Goal: Task Accomplishment & Management: Manage account settings

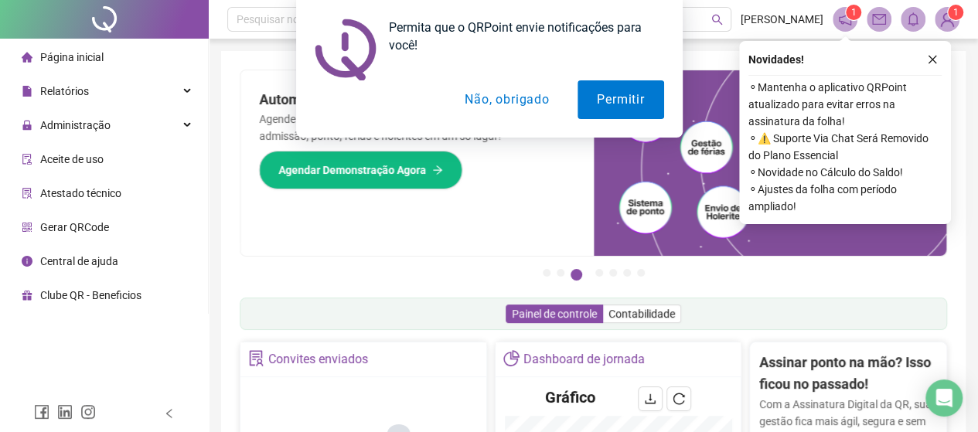
drag, startPoint x: 0, startPoint y: 0, endPoint x: 414, endPoint y: 12, distance: 413.8
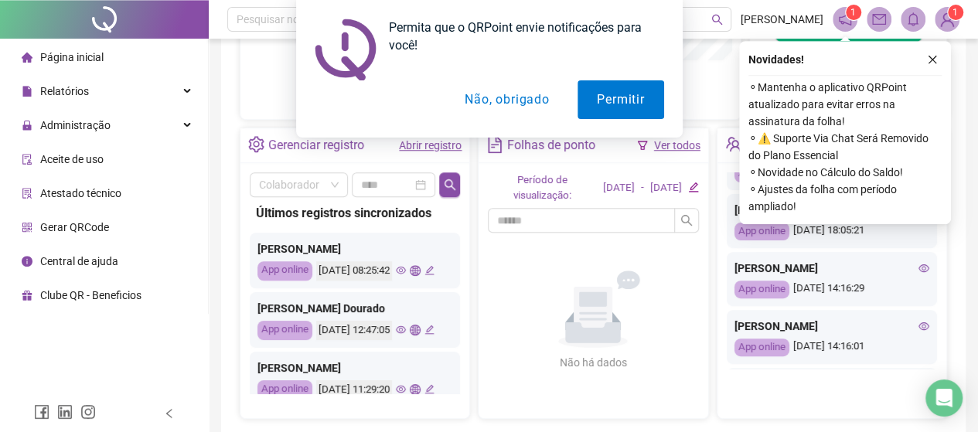
scroll to position [340, 0]
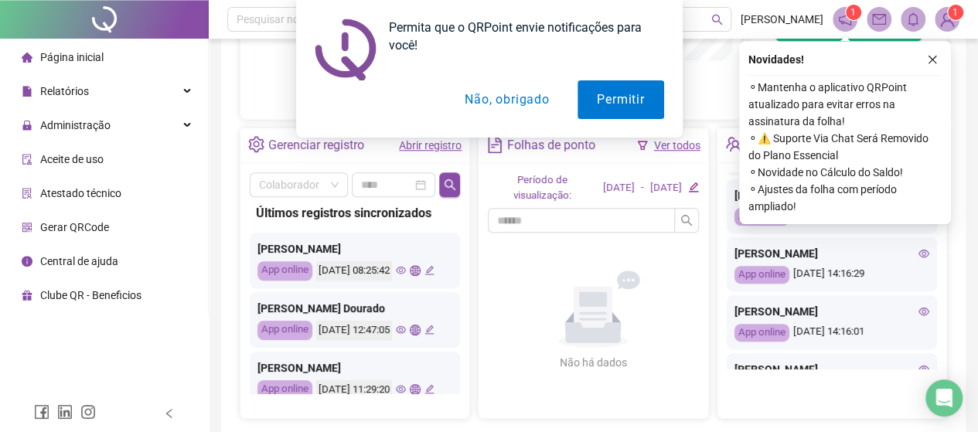
click at [70, 128] on div "Permita que o QRPoint envie notificações para você! Permitir Não, obrigado" at bounding box center [489, 69] width 978 height 138
click at [183, 120] on div "Permita que o QRPoint envie notificações para você! Permitir Não, obrigado" at bounding box center [489, 69] width 978 height 138
click at [532, 106] on button "Não, obrigado" at bounding box center [506, 99] width 123 height 39
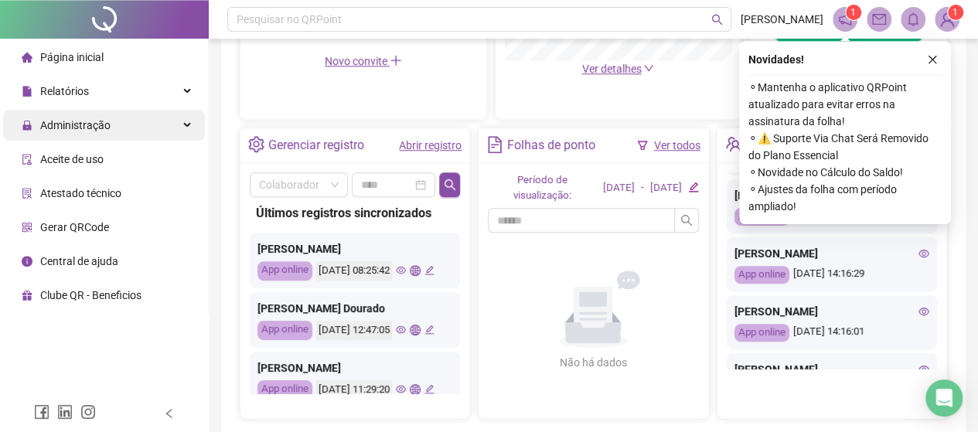
click at [183, 126] on div "Administração" at bounding box center [104, 125] width 202 height 31
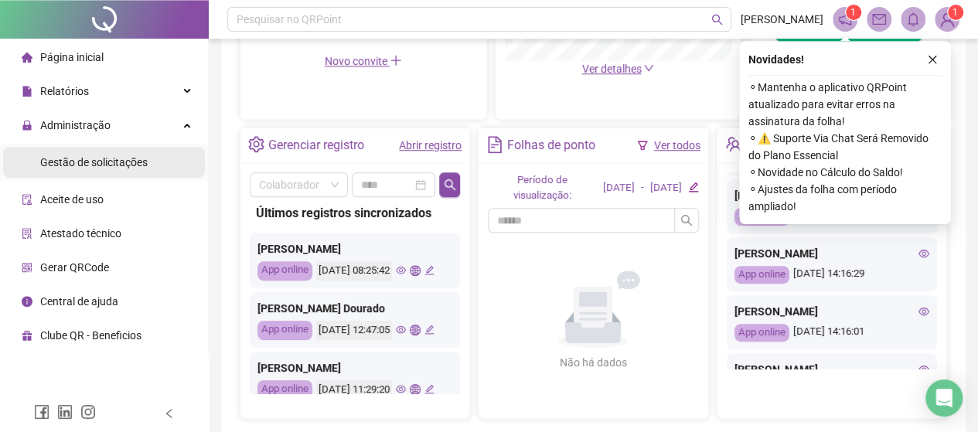
click at [128, 173] on div "Gestão de solicitações" at bounding box center [93, 162] width 107 height 31
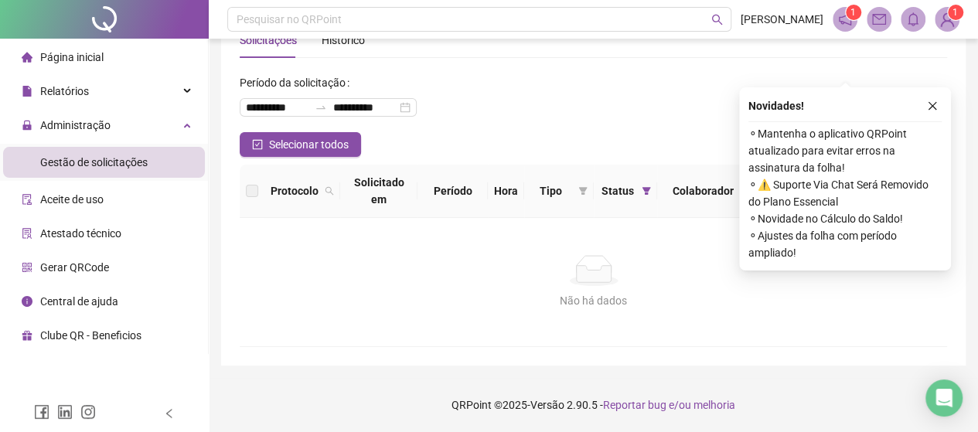
scroll to position [58, 0]
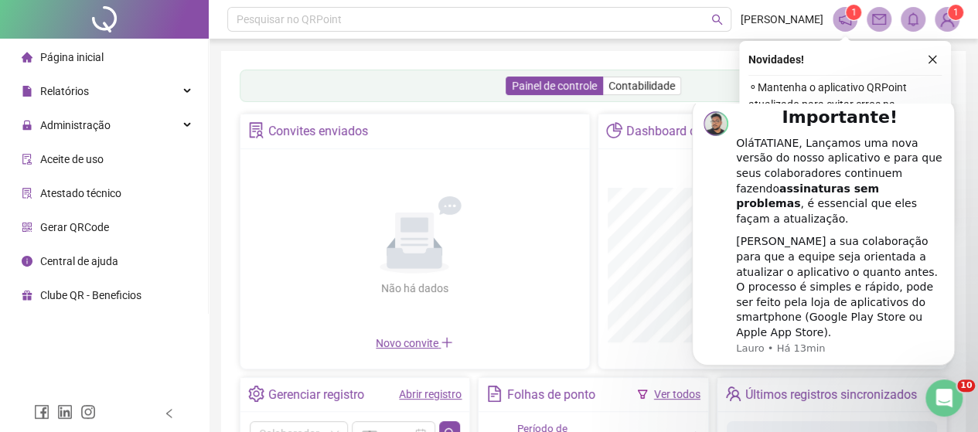
click at [936, 57] on icon "close" at bounding box center [932, 59] width 11 height 11
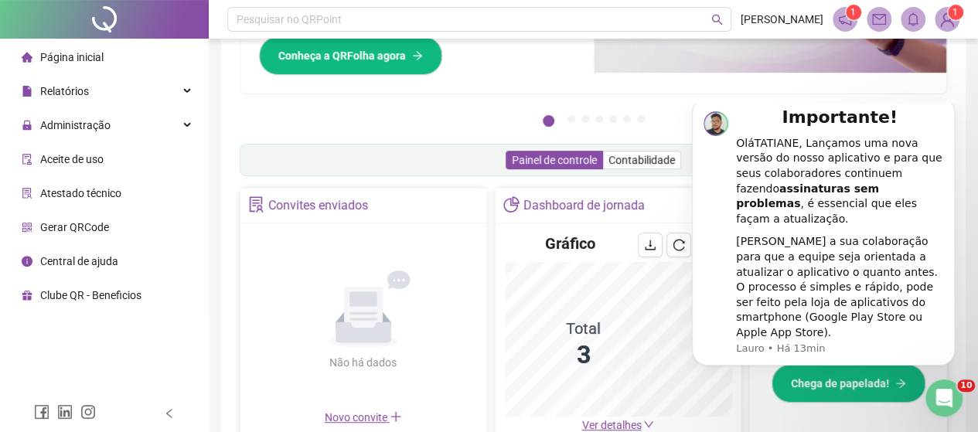
scroll to position [181, 0]
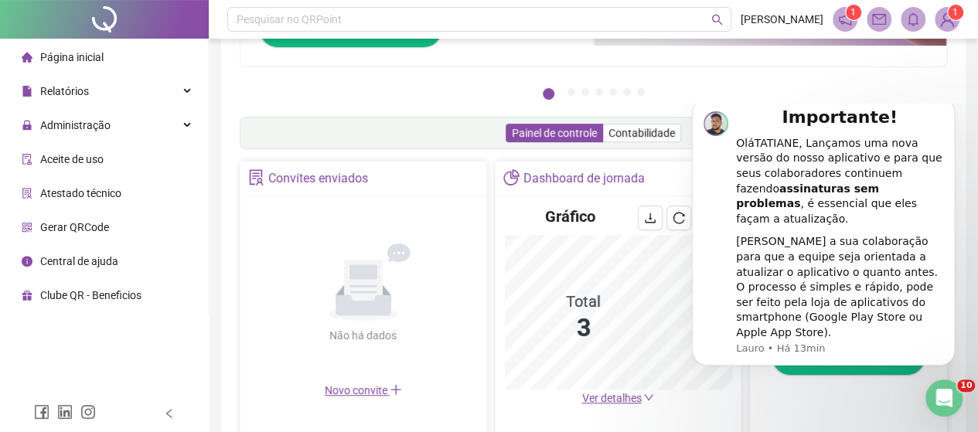
click at [842, 20] on icon "notification" at bounding box center [845, 19] width 14 height 14
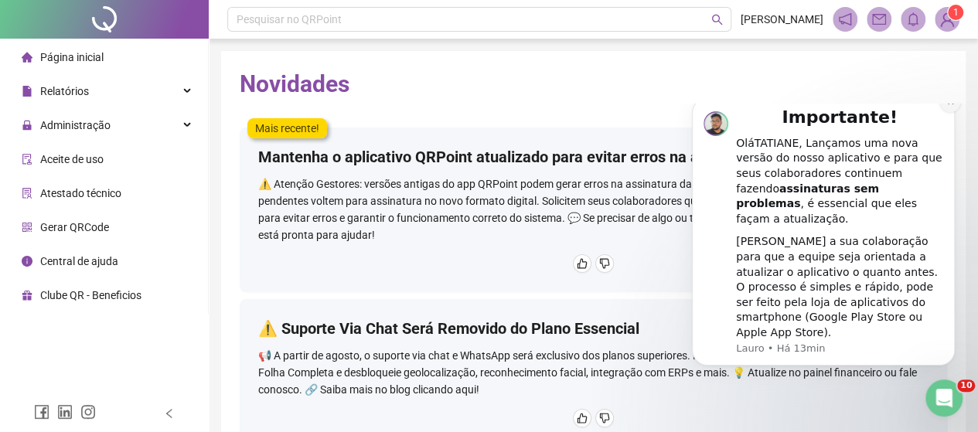
click at [953, 106] on icon "Dismiss notification" at bounding box center [950, 101] width 9 height 9
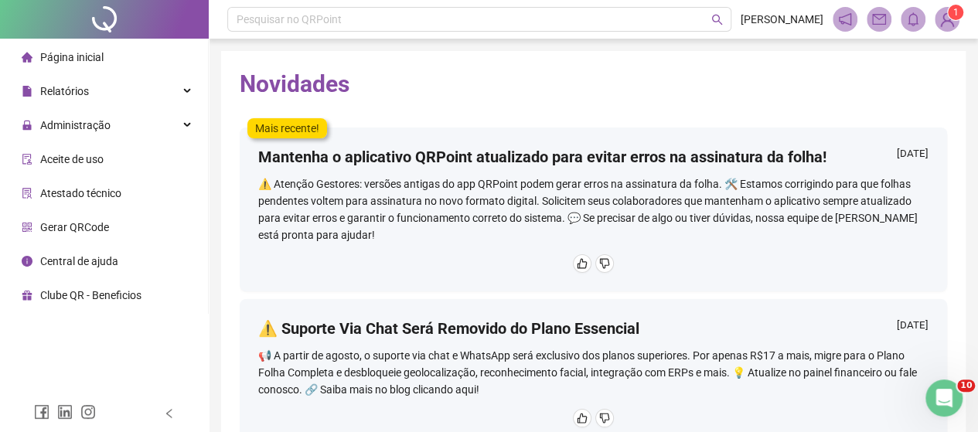
click at [73, 55] on span "Página inicial" at bounding box center [71, 57] width 63 height 12
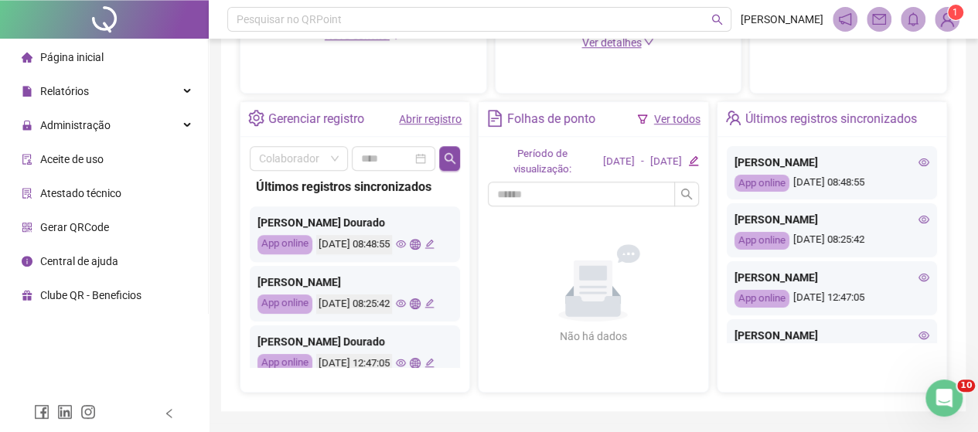
scroll to position [557, 0]
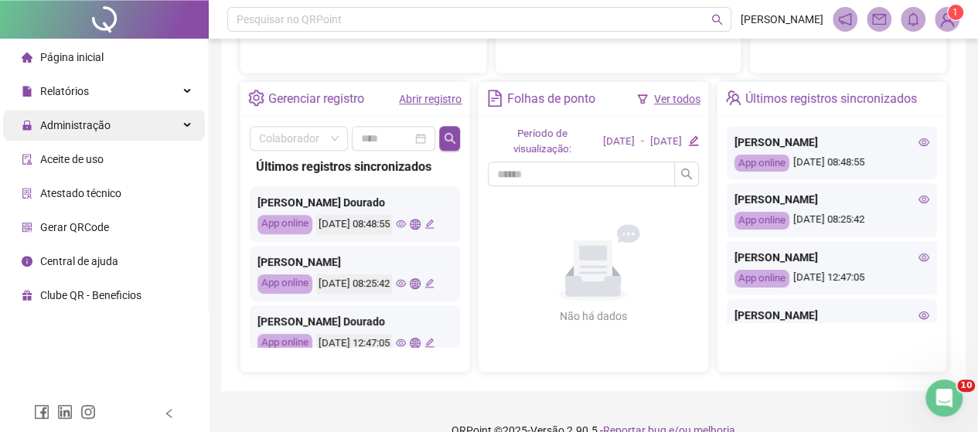
click at [99, 121] on span "Administração" at bounding box center [75, 125] width 70 height 12
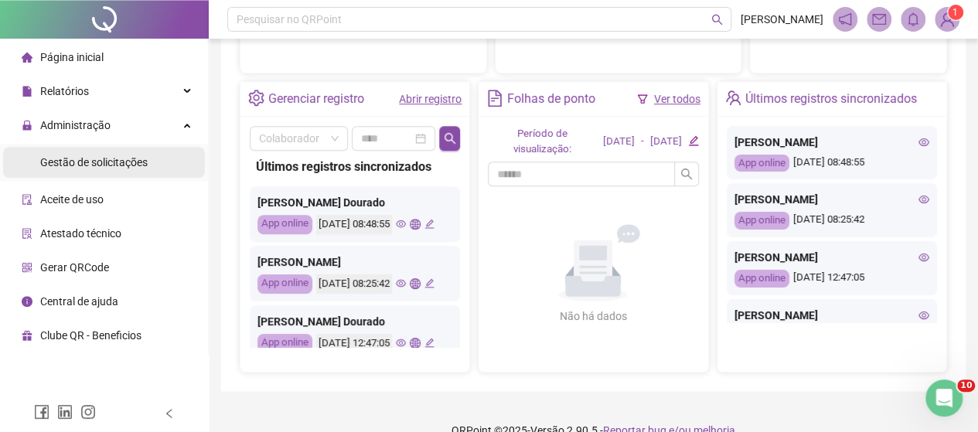
click at [86, 175] on div "Gestão de solicitações" at bounding box center [93, 162] width 107 height 31
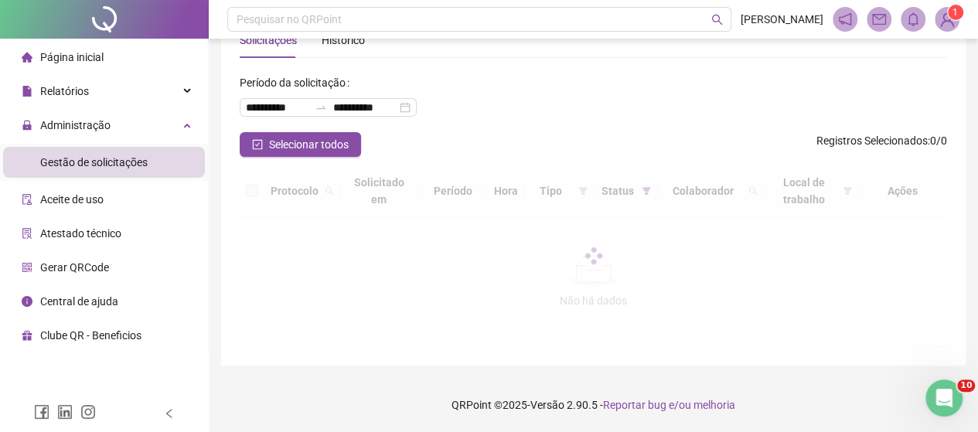
scroll to position [58, 0]
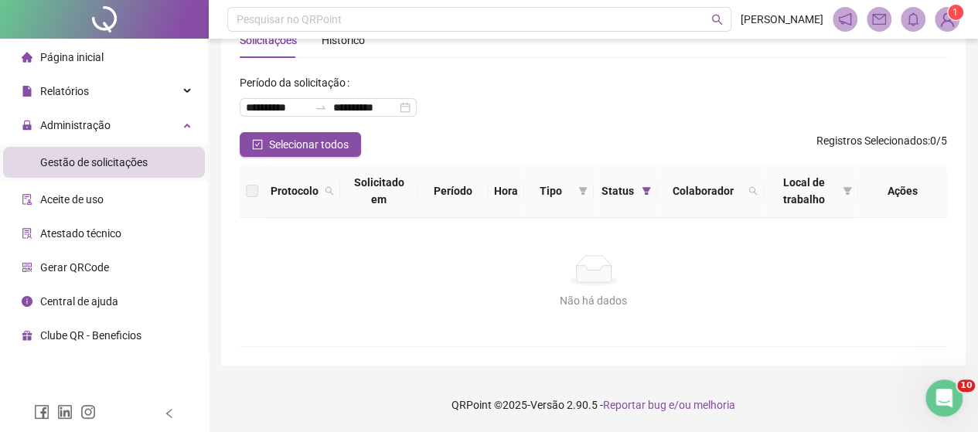
click at [124, 165] on span "Gestão de solicitações" at bounding box center [93, 162] width 107 height 12
click at [87, 53] on span "Página inicial" at bounding box center [71, 57] width 63 height 12
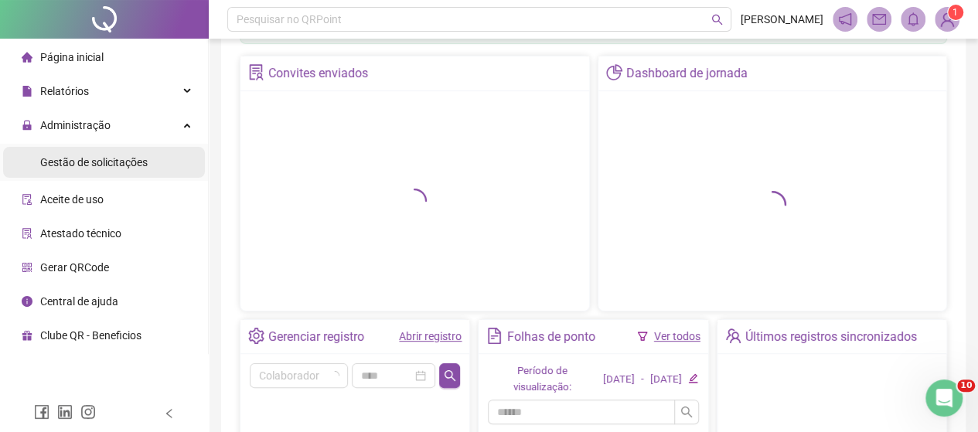
click at [70, 159] on span "Gestão de solicitações" at bounding box center [93, 162] width 107 height 12
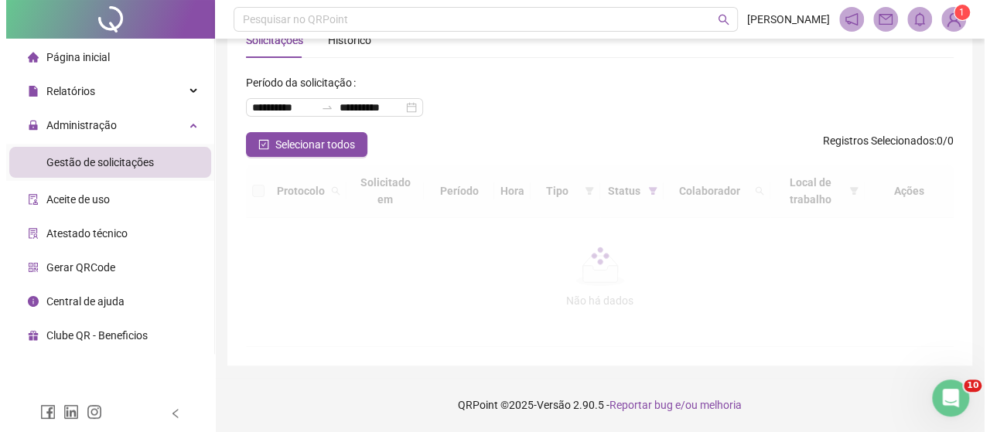
scroll to position [43, 0]
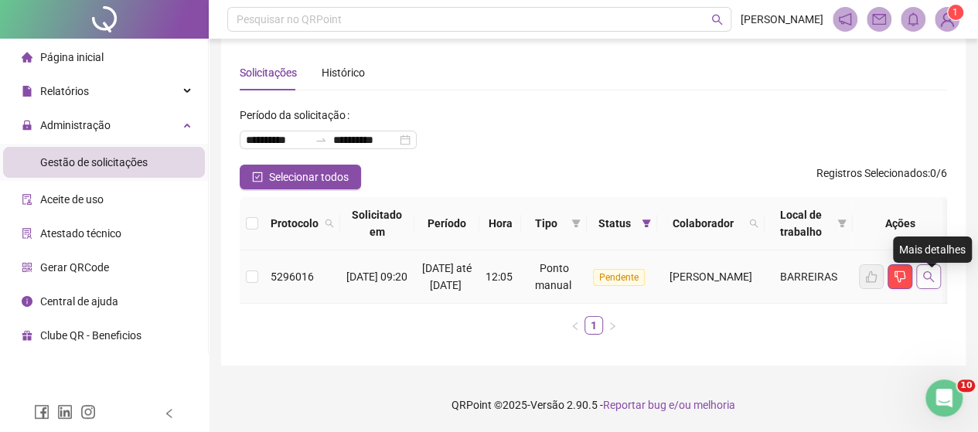
click at [922, 264] on button "button" at bounding box center [928, 276] width 25 height 25
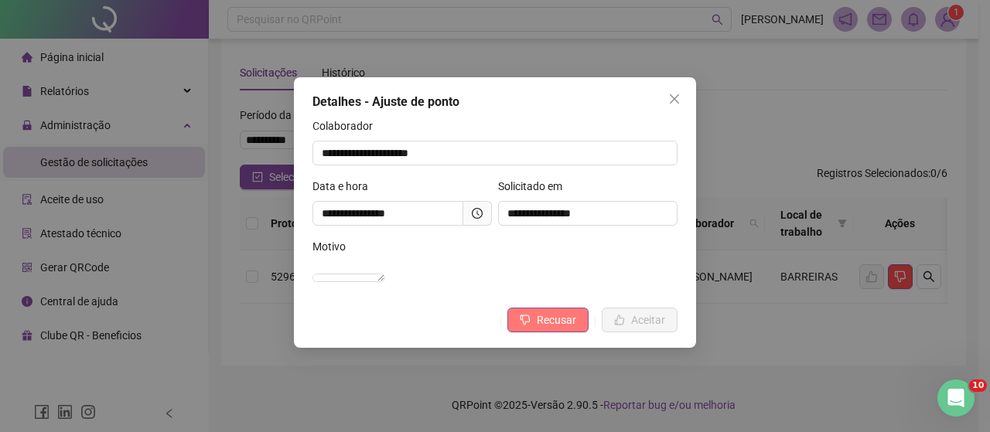
click at [521, 332] on button "Recusar" at bounding box center [547, 320] width 81 height 25
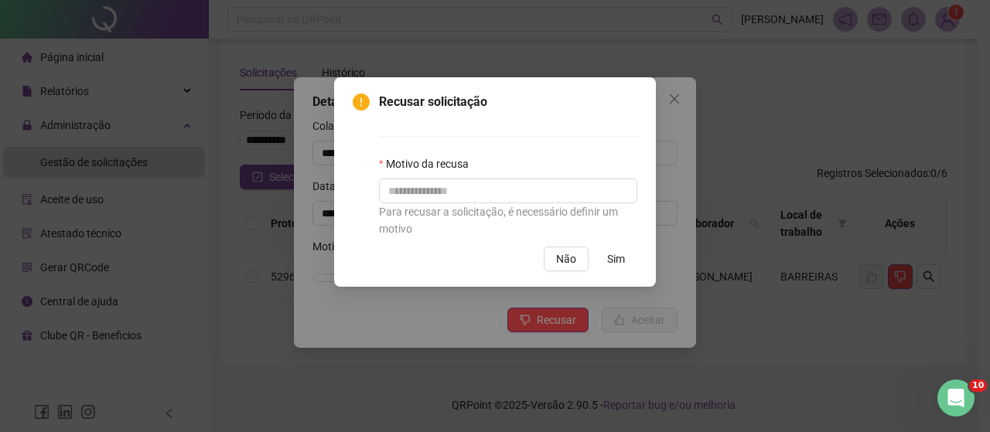
click at [614, 258] on span "Sim" at bounding box center [616, 258] width 18 height 17
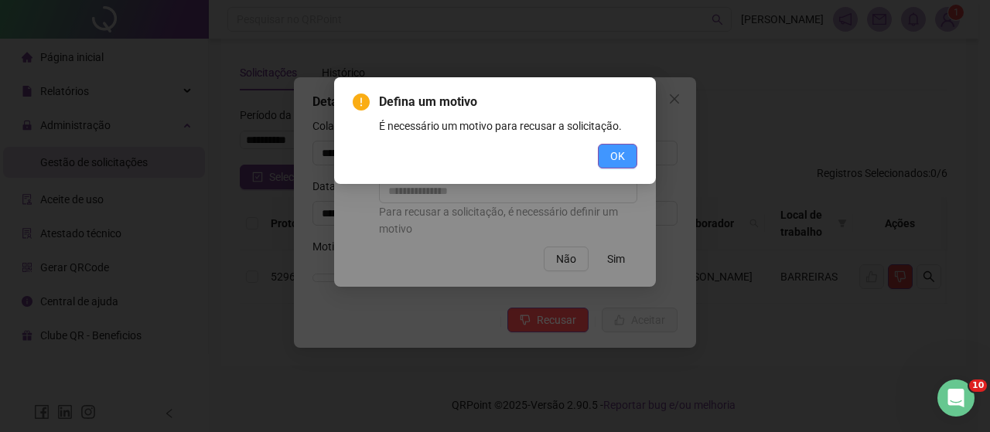
click at [620, 152] on span "OK" at bounding box center [617, 156] width 15 height 17
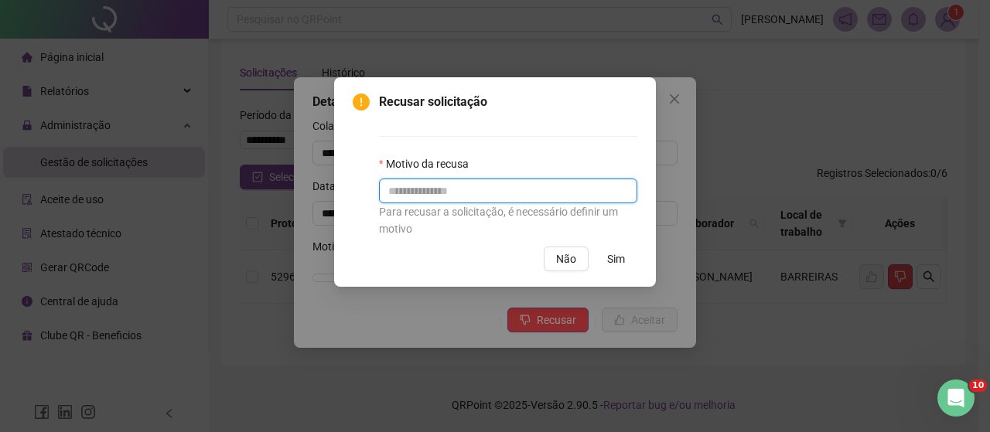
click at [581, 192] on input "text" at bounding box center [508, 191] width 258 height 25
type input "**********"
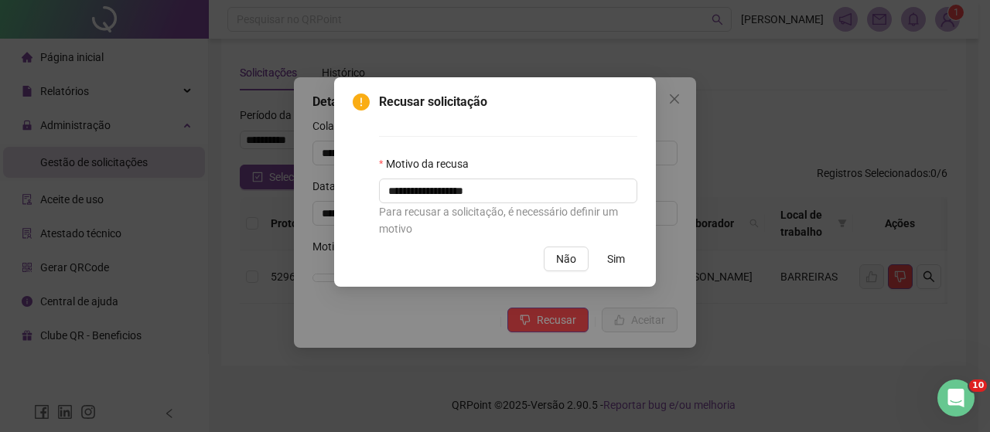
click at [618, 259] on span "Sim" at bounding box center [616, 258] width 18 height 17
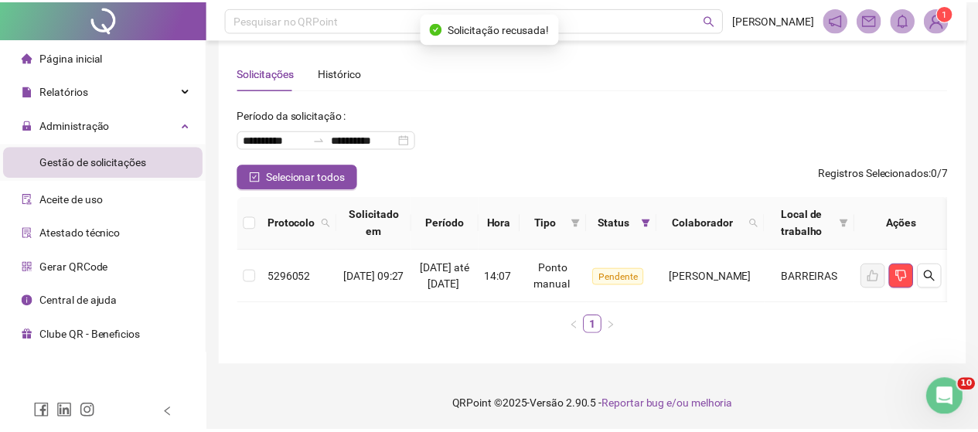
scroll to position [31, 0]
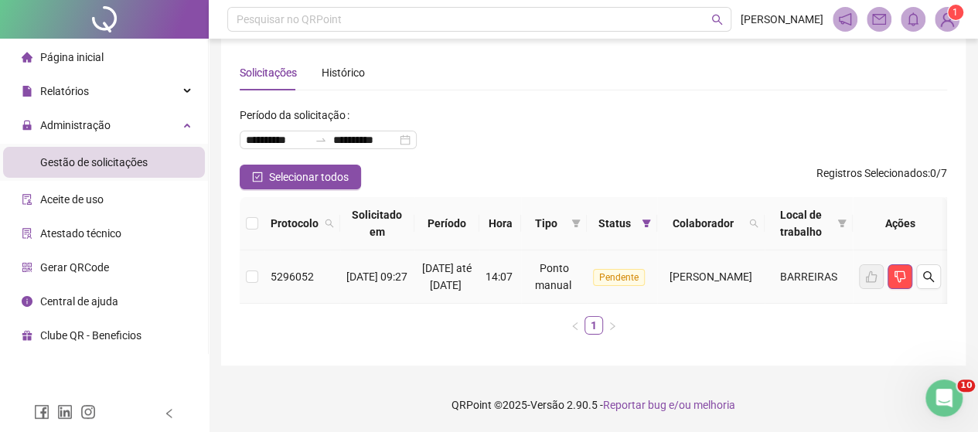
click at [752, 271] on span "[PERSON_NAME]" at bounding box center [710, 277] width 83 height 12
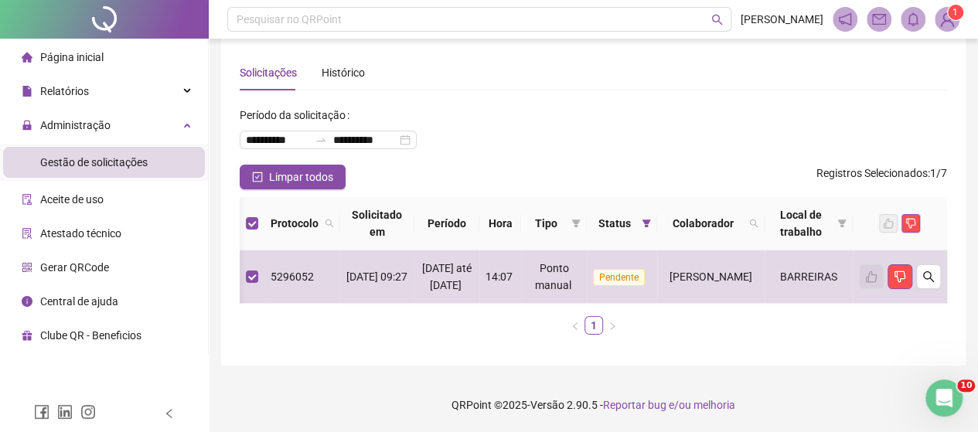
scroll to position [0, 3]
